Goal: Browse casually

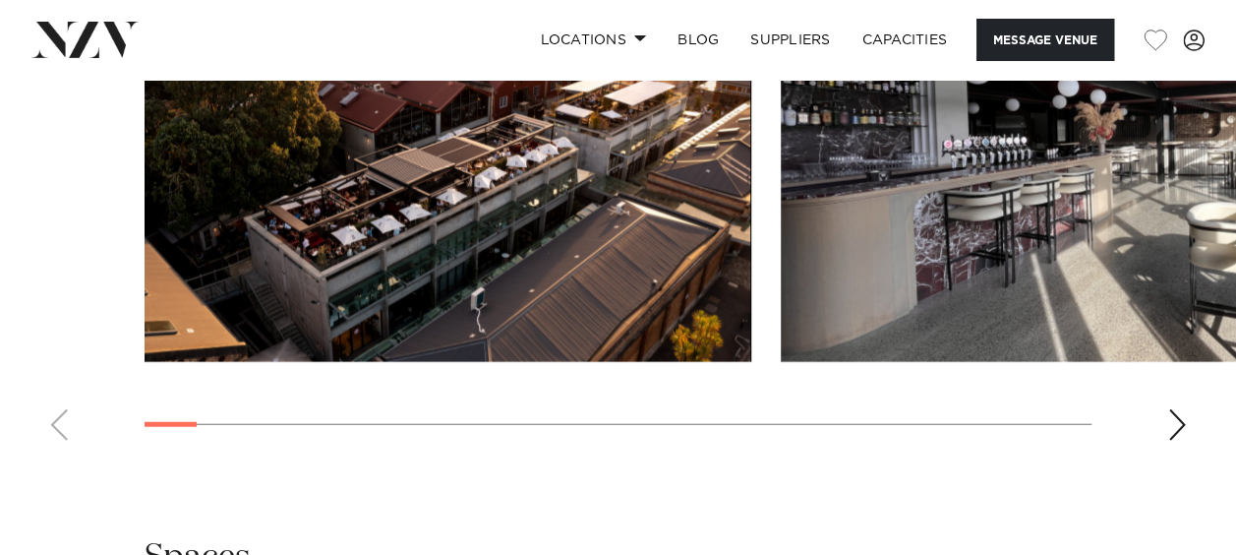
scroll to position [2187, 0]
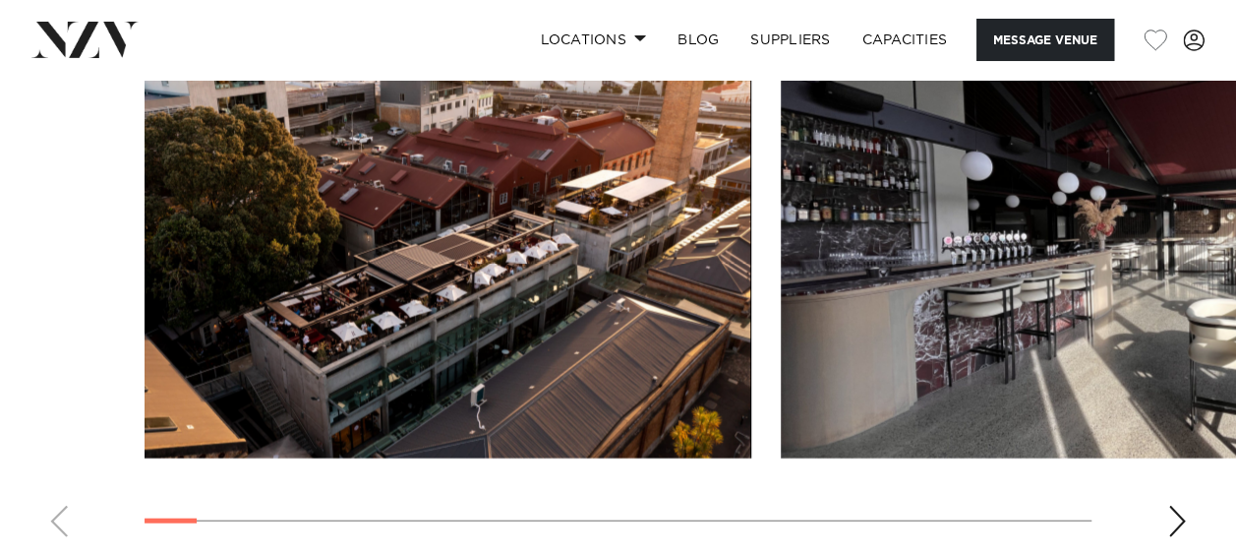
click at [1169, 505] on div "Next slide" at bounding box center [1177, 520] width 20 height 31
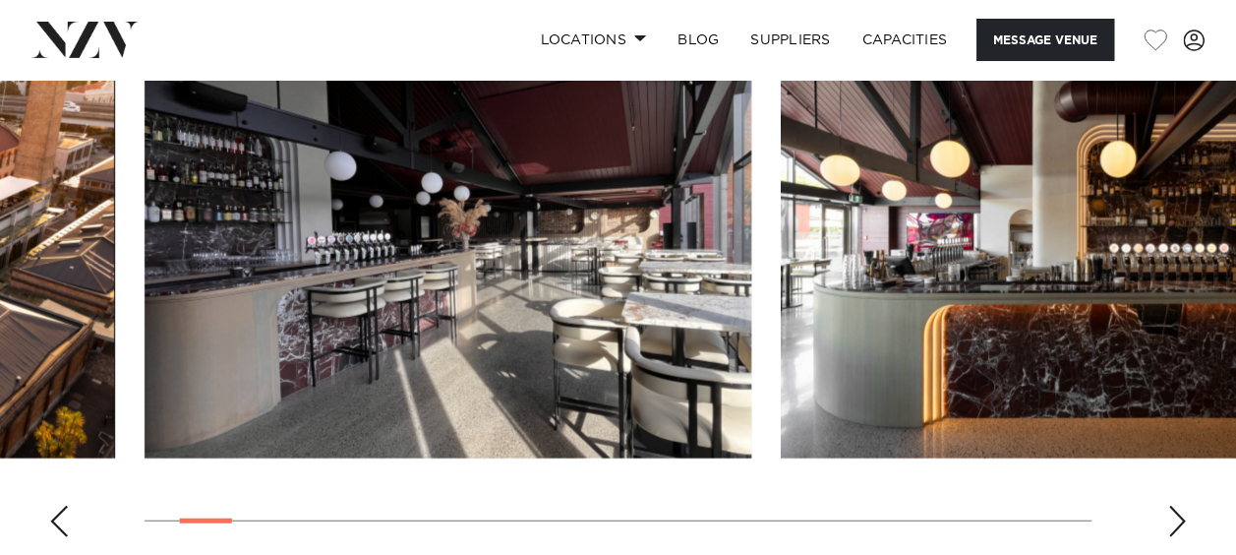
click at [1169, 505] on div "Next slide" at bounding box center [1177, 520] width 20 height 31
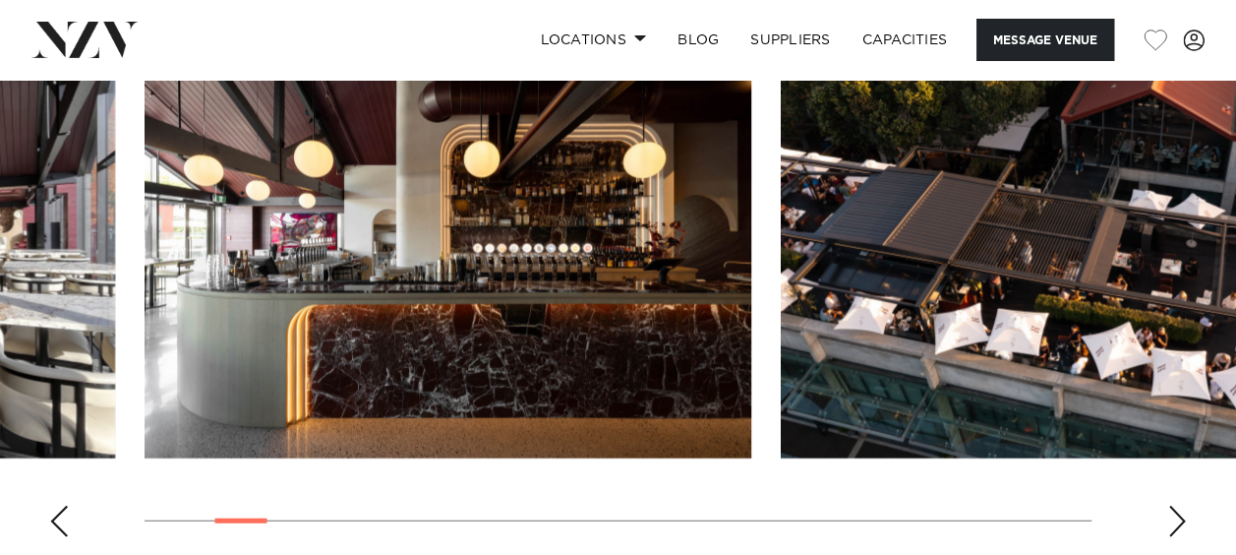
click at [1169, 505] on div "Next slide" at bounding box center [1177, 520] width 20 height 31
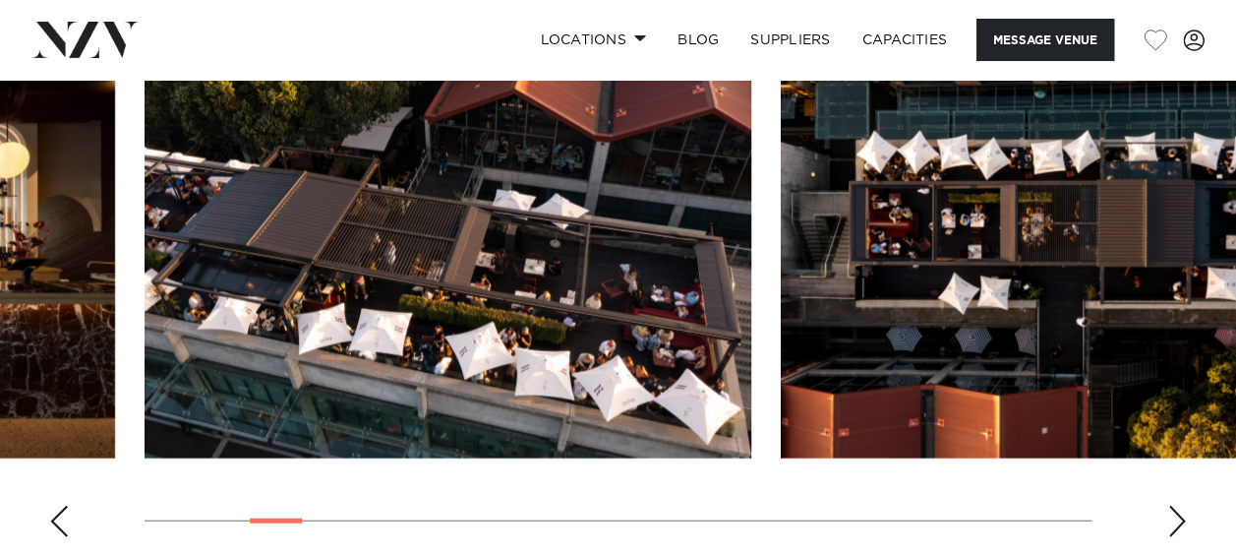
click at [1169, 505] on div "Next slide" at bounding box center [1177, 520] width 20 height 31
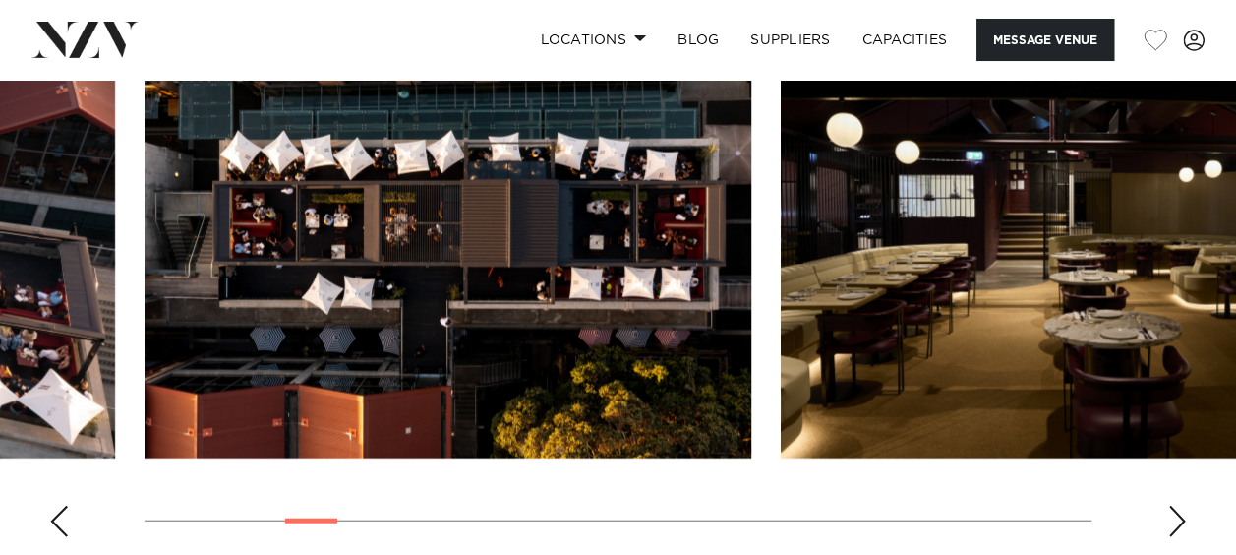
click at [1169, 505] on div "Next slide" at bounding box center [1177, 520] width 20 height 31
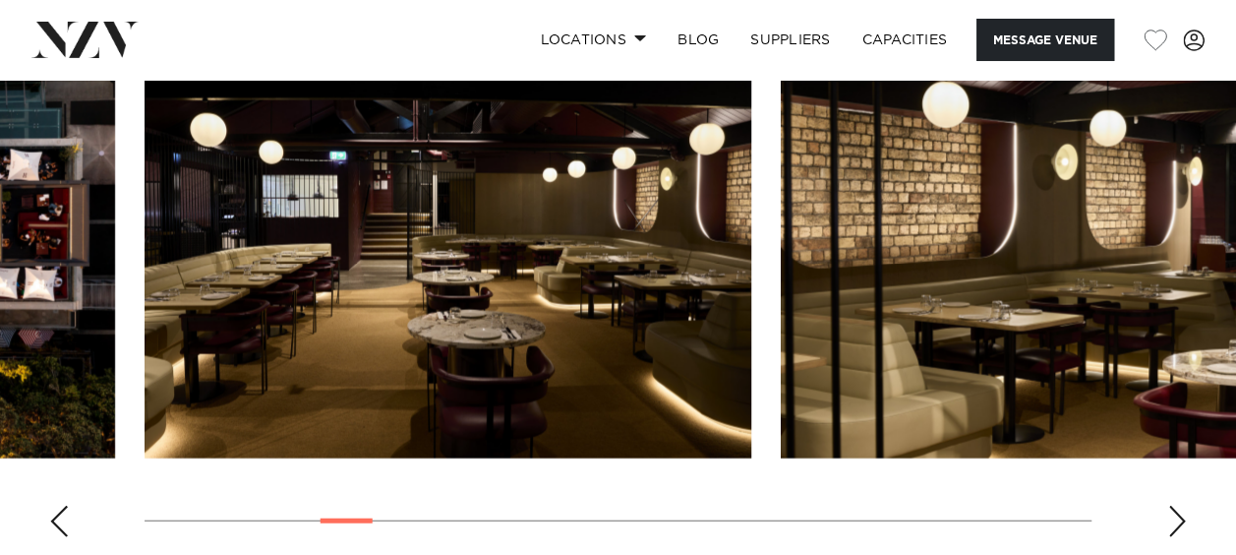
click at [1169, 505] on div "Next slide" at bounding box center [1177, 520] width 20 height 31
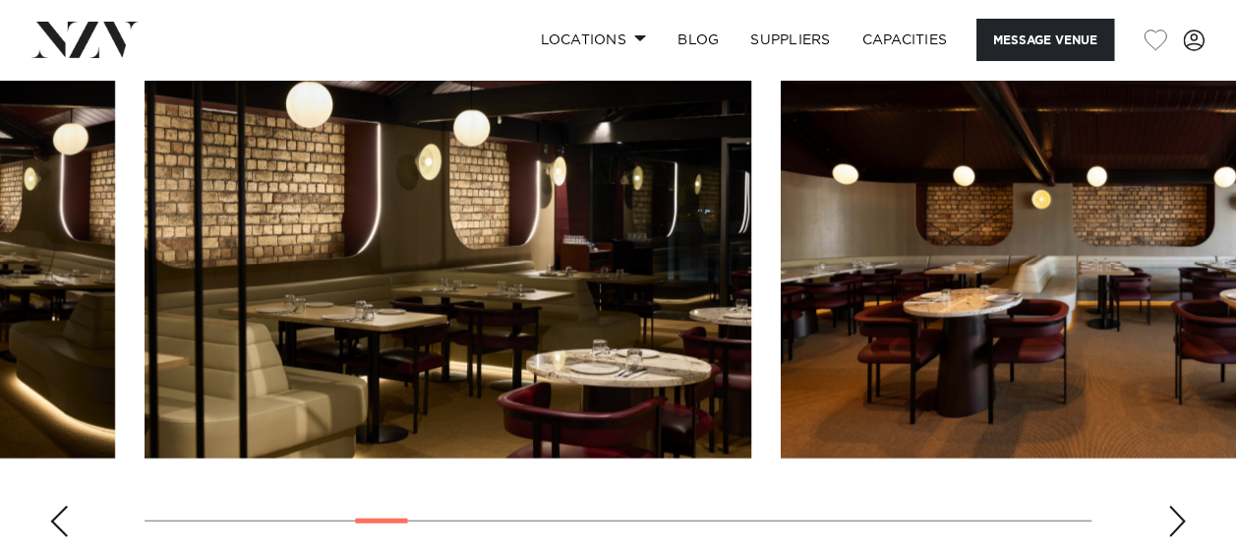
click at [1169, 505] on div "Next slide" at bounding box center [1177, 520] width 20 height 31
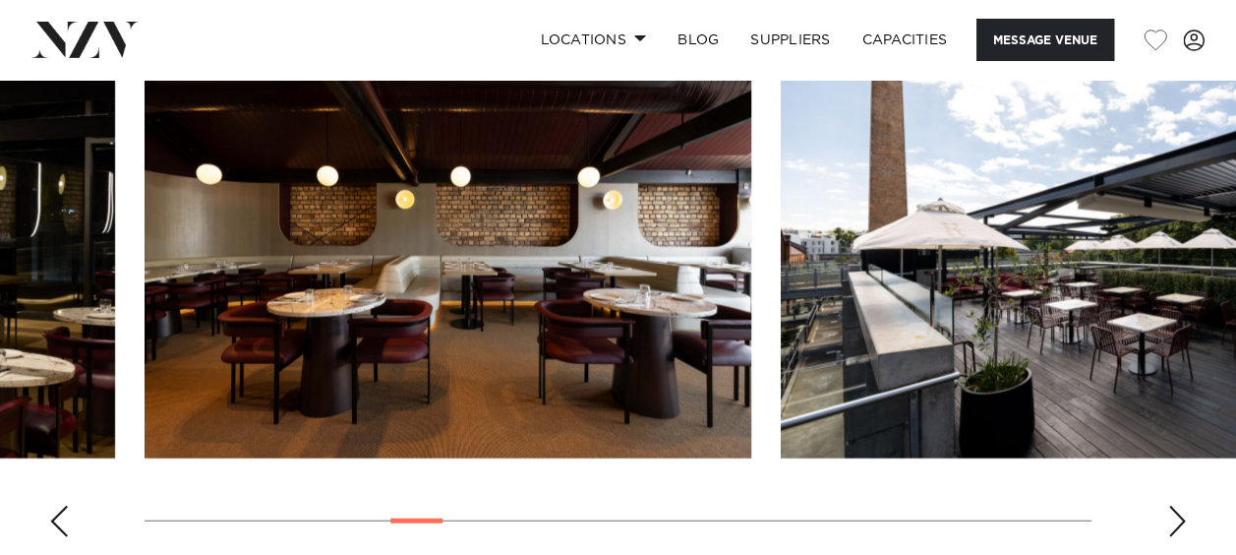
click at [1169, 505] on div "Next slide" at bounding box center [1177, 520] width 20 height 31
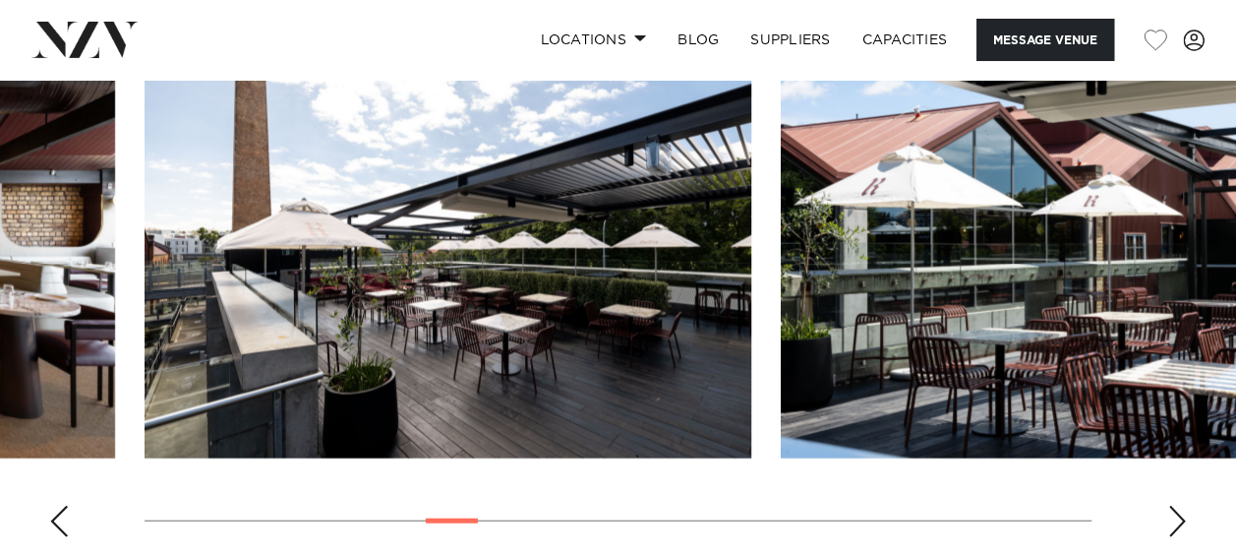
click at [1169, 505] on div "Next slide" at bounding box center [1177, 520] width 20 height 31
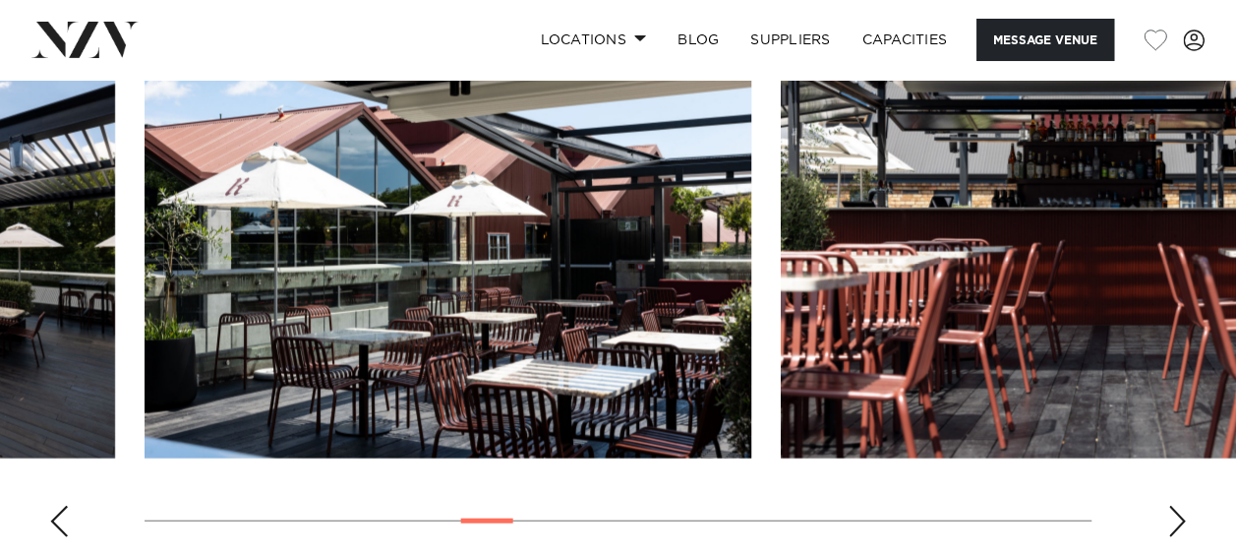
click at [1169, 505] on div "Next slide" at bounding box center [1177, 520] width 20 height 31
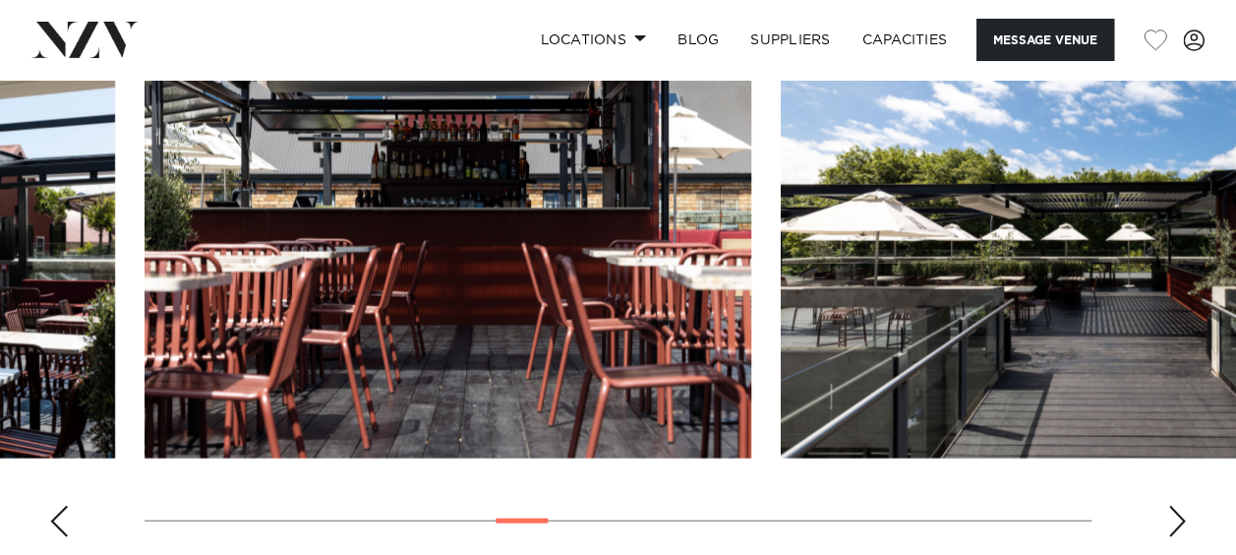
click at [1169, 505] on div "Next slide" at bounding box center [1177, 520] width 20 height 31
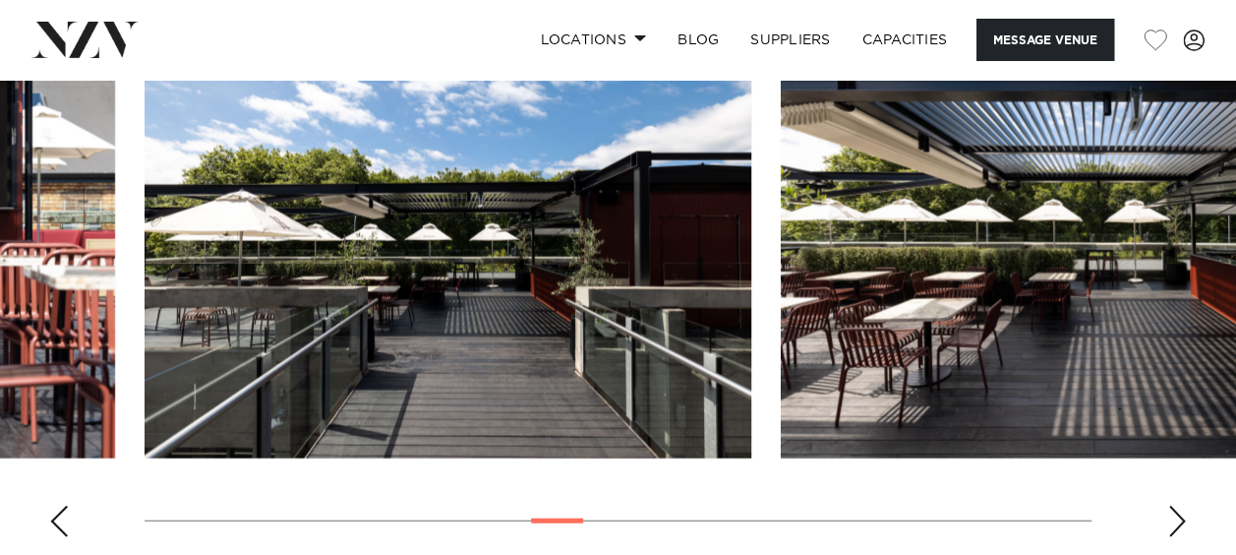
click at [1169, 505] on div "Next slide" at bounding box center [1177, 520] width 20 height 31
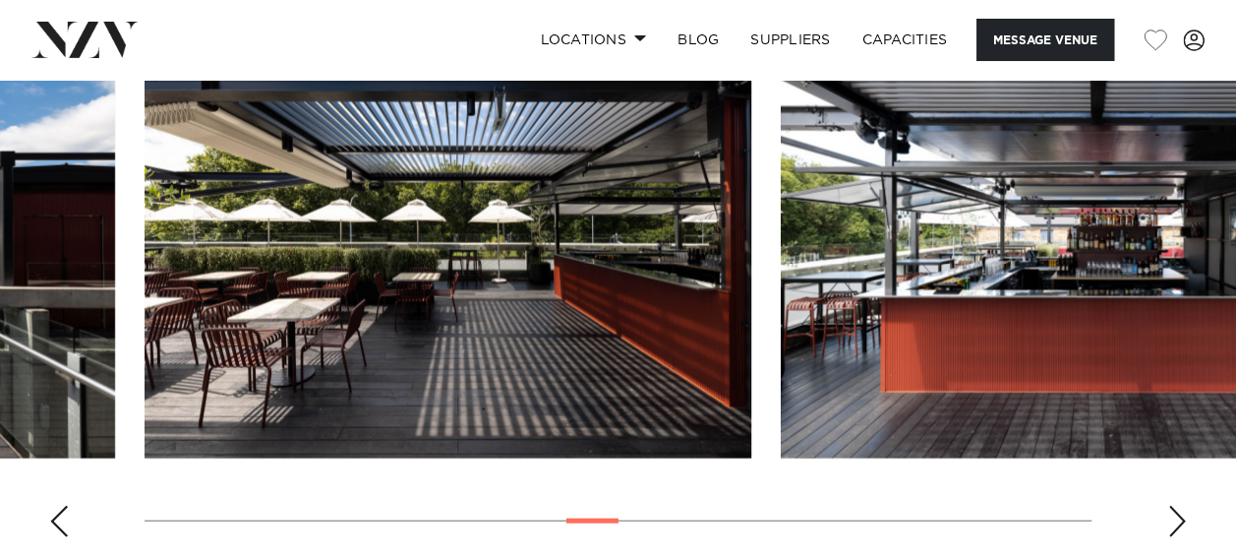
click at [1169, 505] on div "Next slide" at bounding box center [1177, 520] width 20 height 31
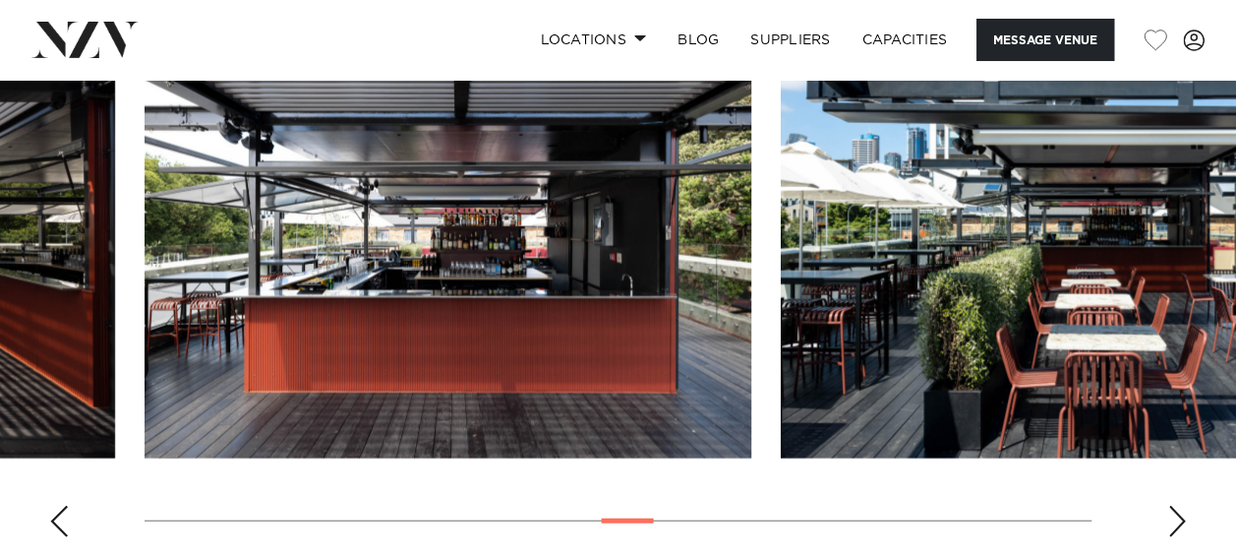
click at [1169, 505] on div "Next slide" at bounding box center [1177, 520] width 20 height 31
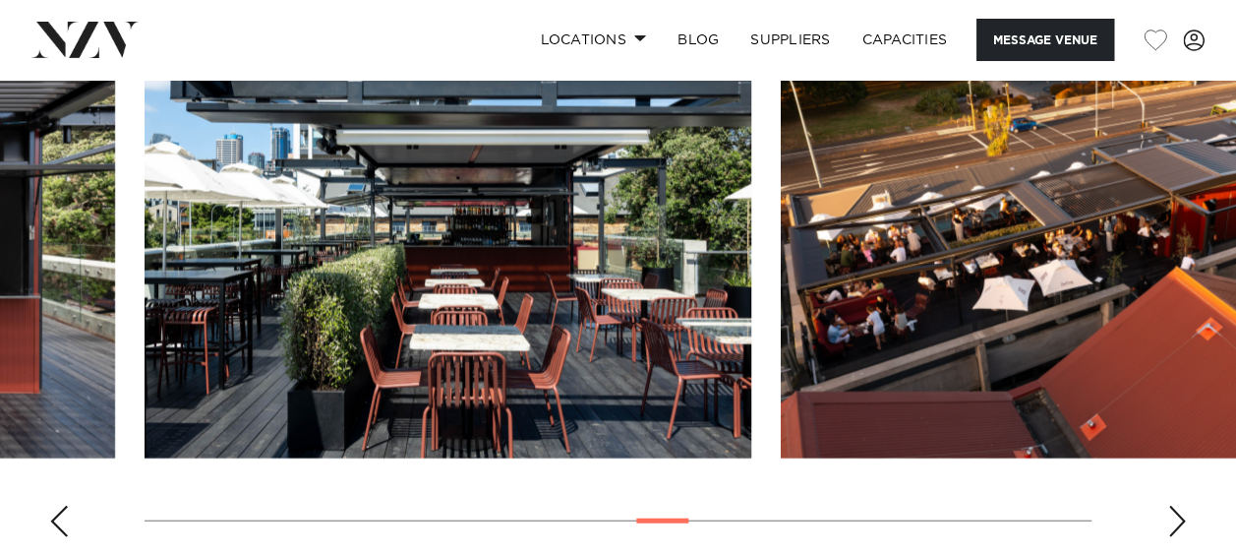
click at [1169, 505] on div "Next slide" at bounding box center [1177, 520] width 20 height 31
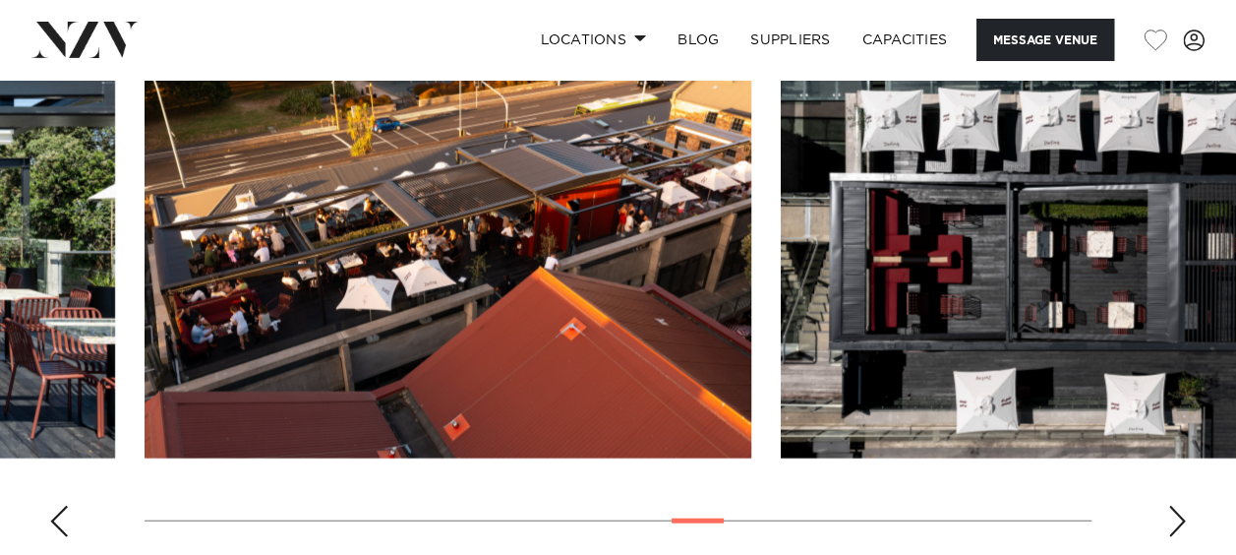
click at [1169, 505] on div "Next slide" at bounding box center [1177, 520] width 20 height 31
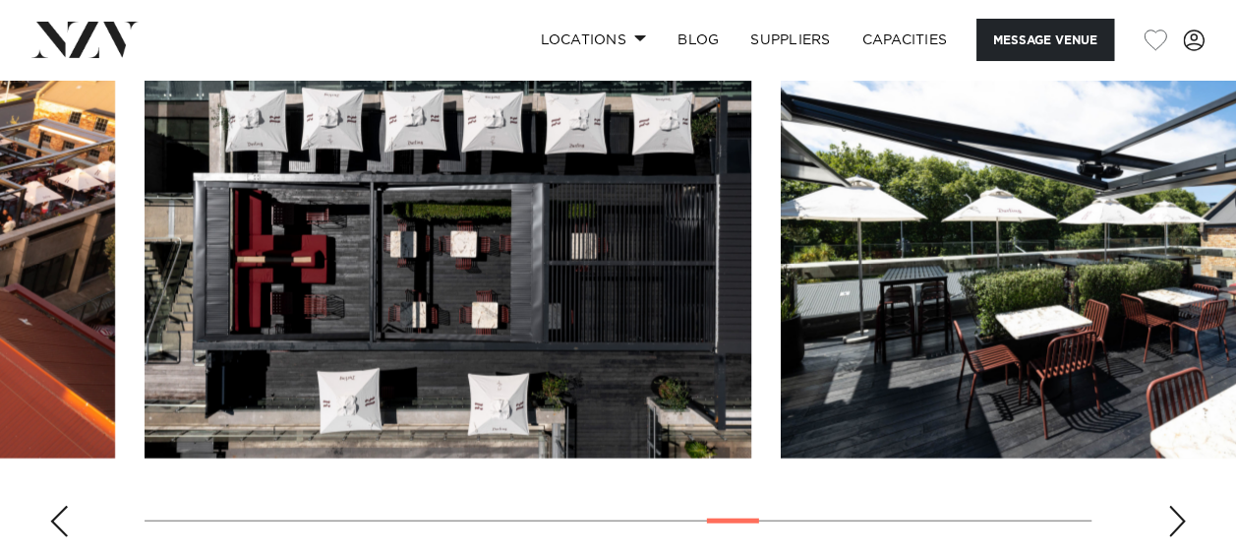
click at [1169, 505] on div "Next slide" at bounding box center [1177, 520] width 20 height 31
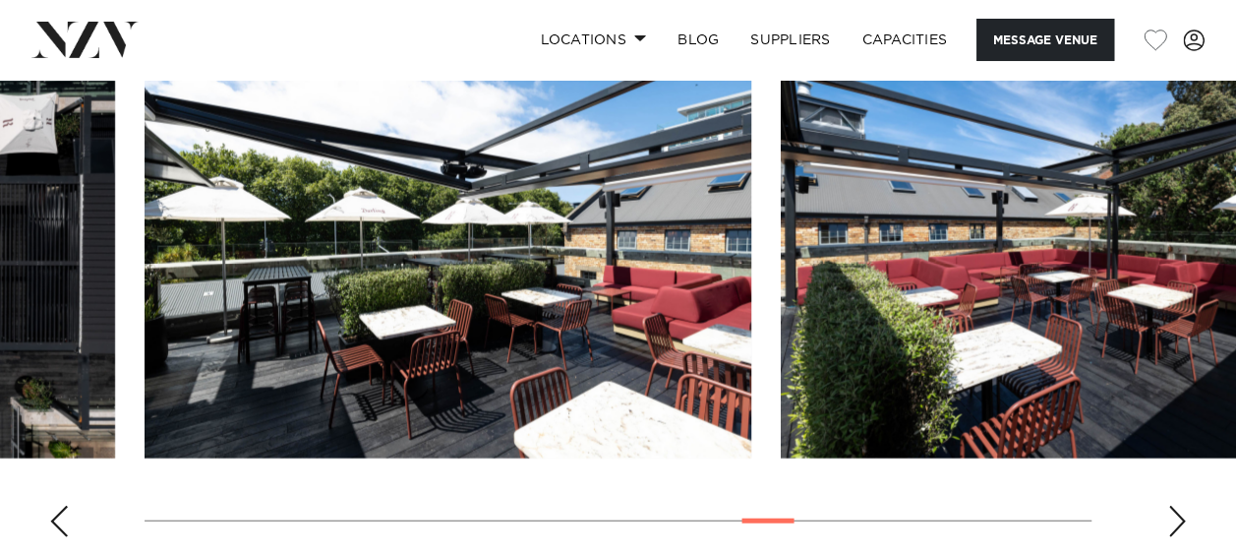
click at [1169, 505] on div "Next slide" at bounding box center [1177, 520] width 20 height 31
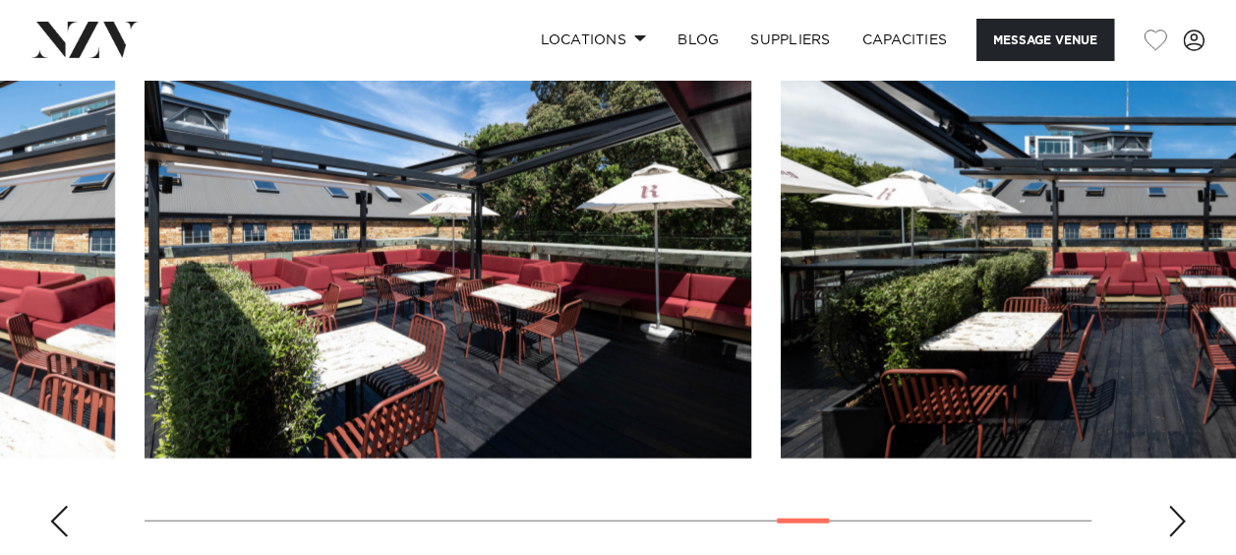
click at [1169, 505] on div "Next slide" at bounding box center [1177, 520] width 20 height 31
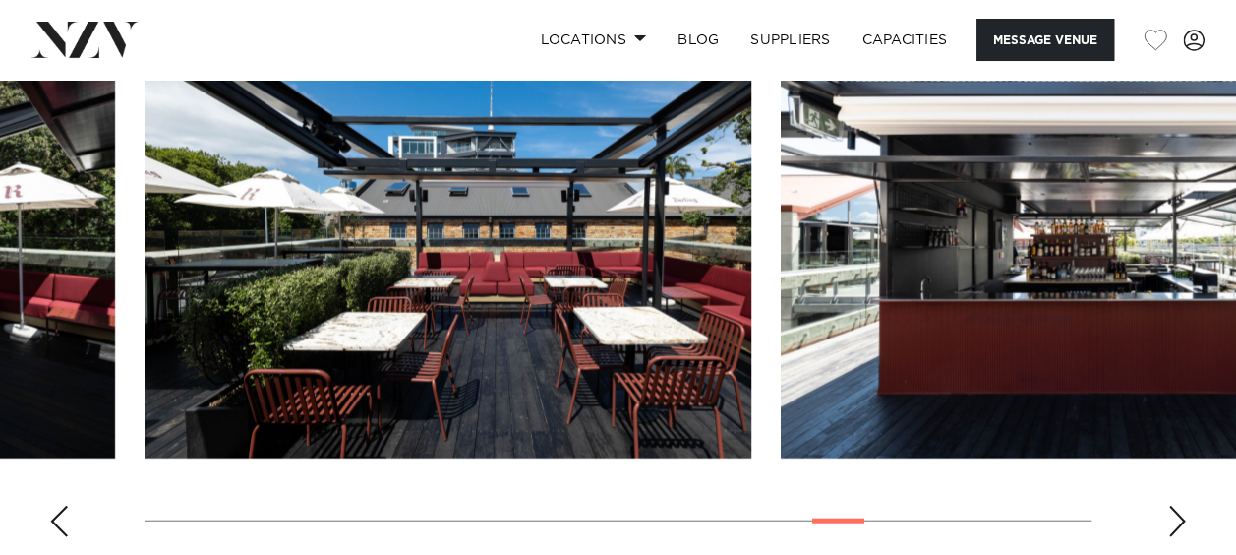
click at [1169, 505] on div "Next slide" at bounding box center [1177, 520] width 20 height 31
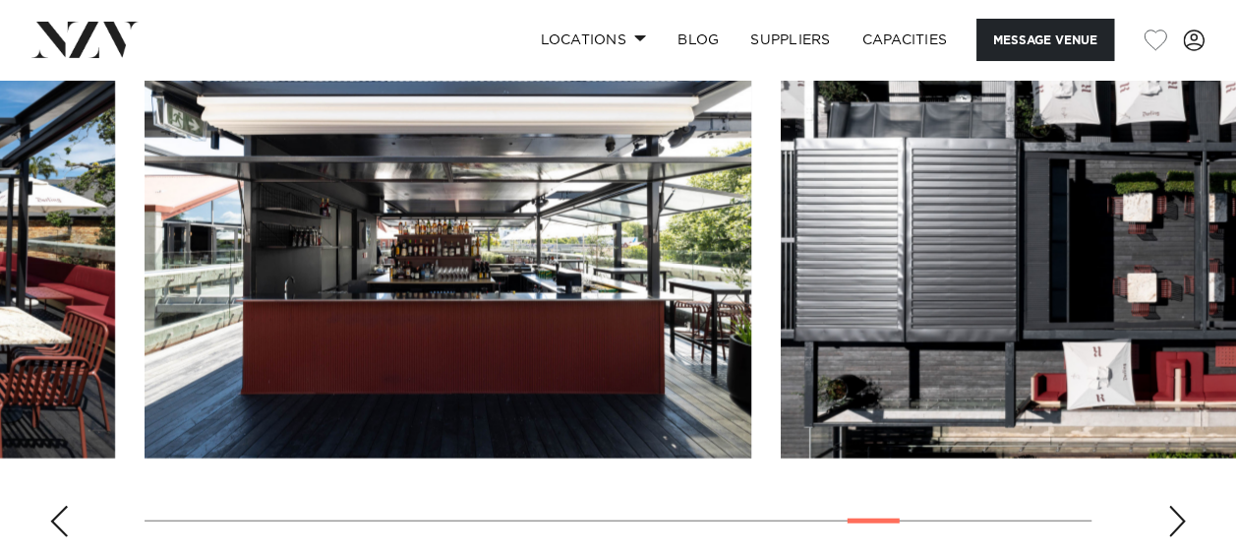
click at [1169, 505] on div "Next slide" at bounding box center [1177, 520] width 20 height 31
